Goal: Transaction & Acquisition: Purchase product/service

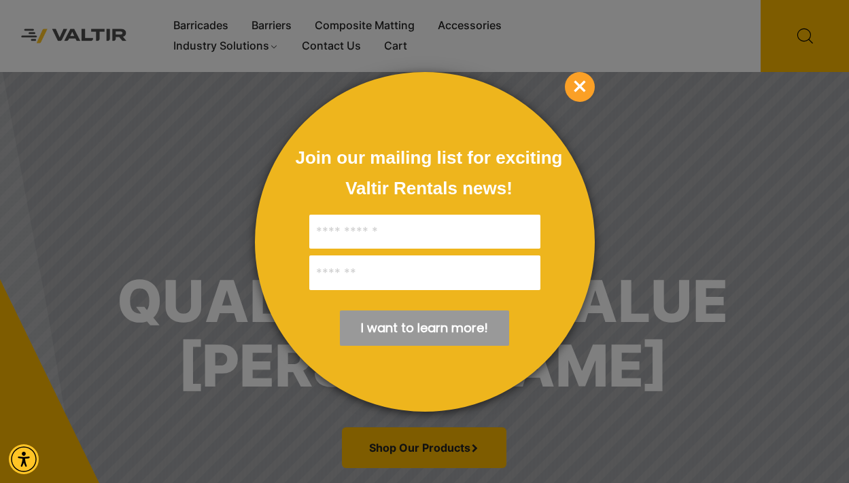
click at [581, 84] on span "×" at bounding box center [580, 87] width 30 height 30
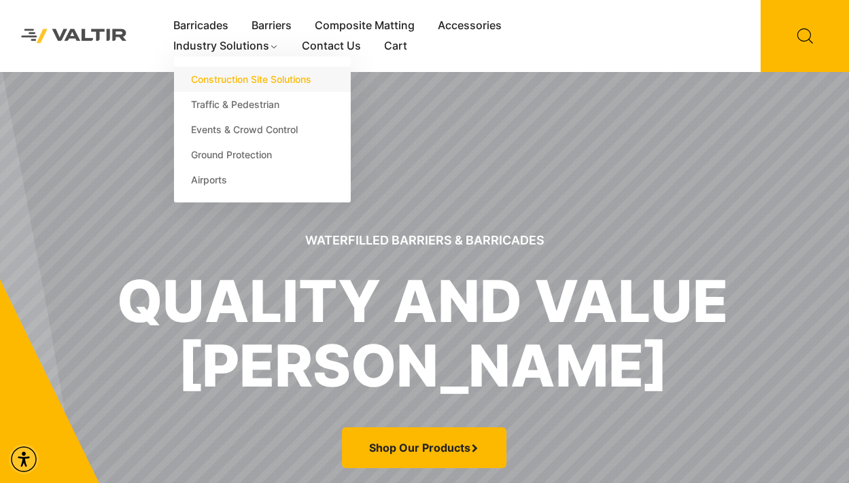
click at [214, 78] on link "Construction Site Solutions" at bounding box center [262, 79] width 177 height 25
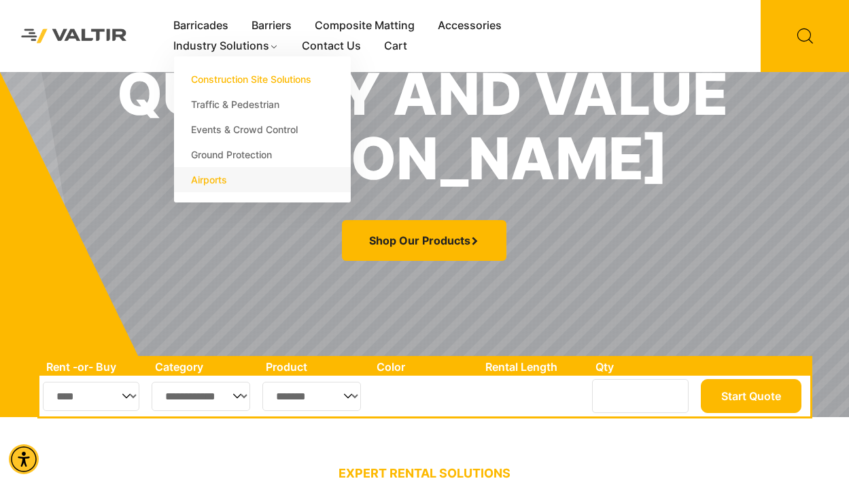
scroll to position [222, 0]
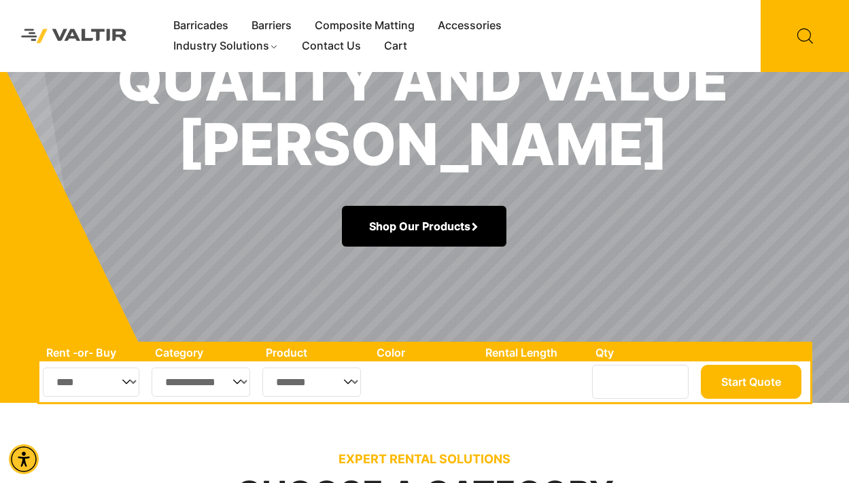
click at [429, 227] on link "Shop Our Products" at bounding box center [424, 226] width 165 height 41
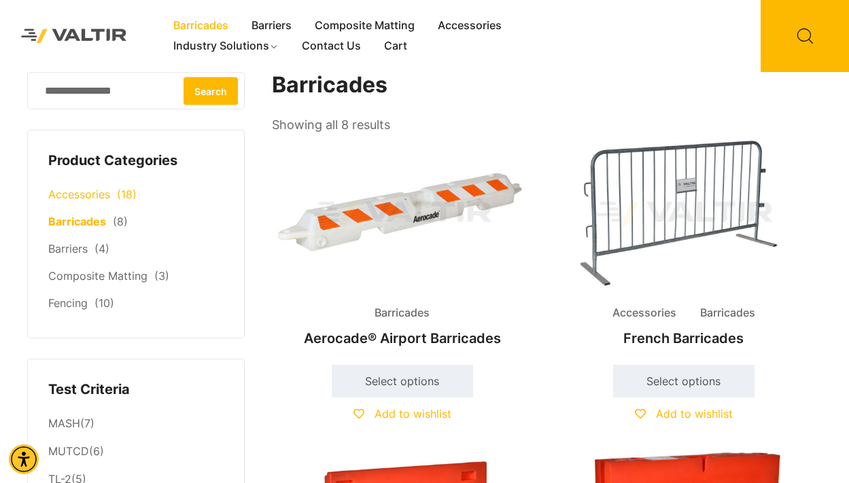
click at [91, 198] on link "Accessories" at bounding box center [79, 195] width 62 height 14
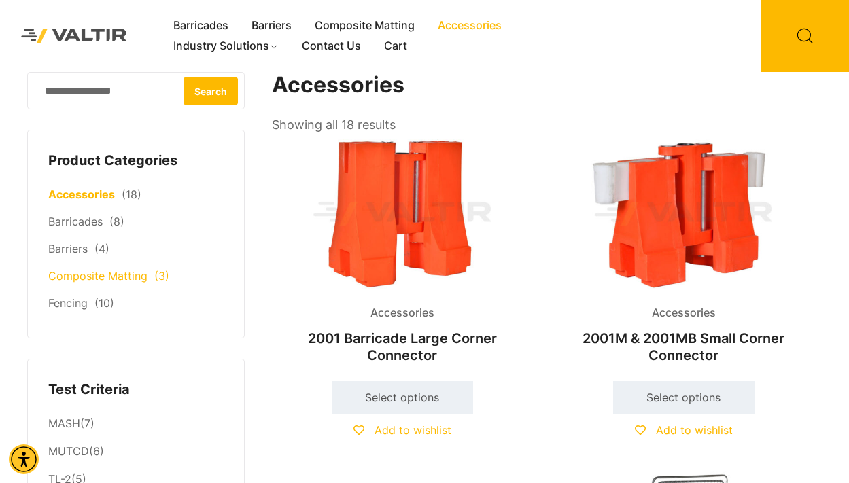
click at [101, 277] on link "Composite Matting" at bounding box center [97, 276] width 99 height 14
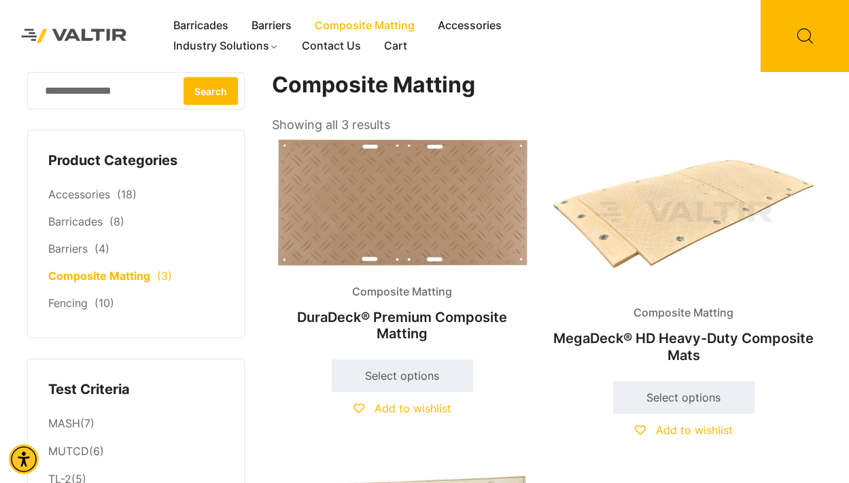
scroll to position [3, 0]
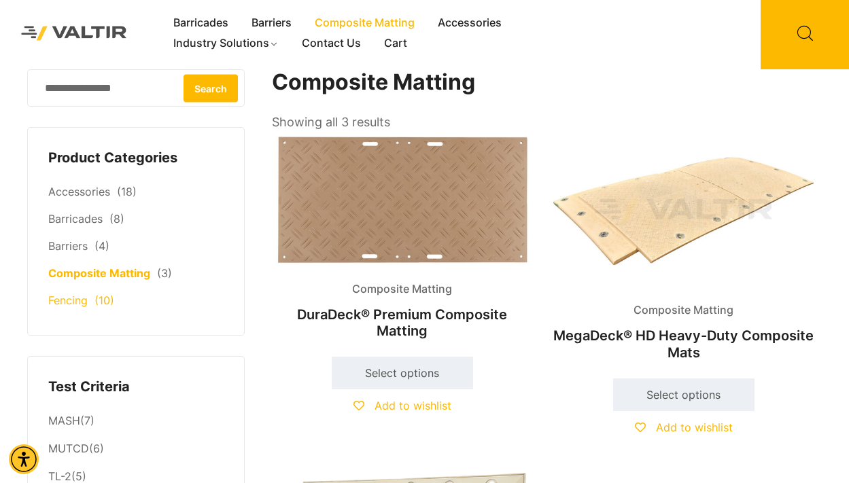
click at [70, 299] on link "Fencing" at bounding box center [67, 301] width 39 height 14
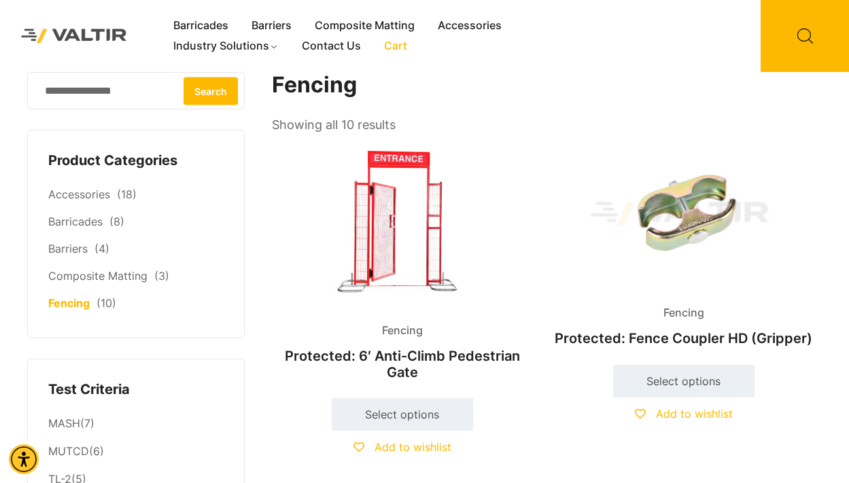
click at [398, 47] on link "Cart" at bounding box center [396, 46] width 46 height 20
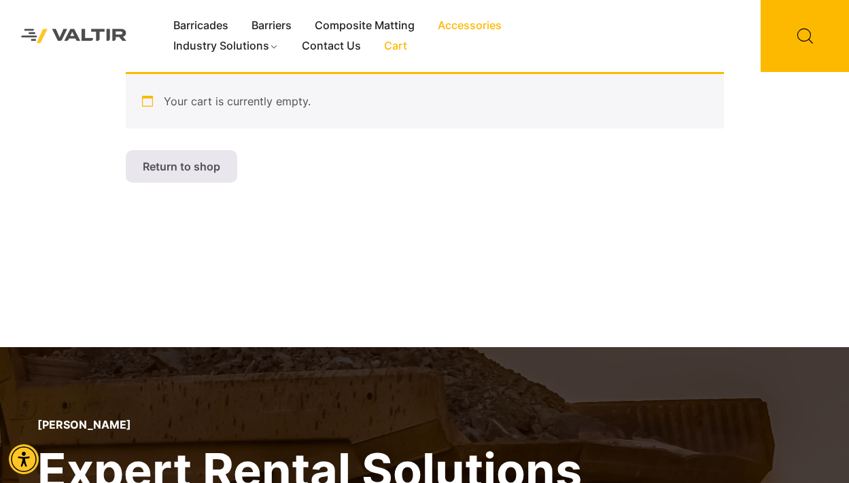
click at [455, 26] on link "Accessories" at bounding box center [469, 26] width 87 height 20
